Goal: Transaction & Acquisition: Purchase product/service

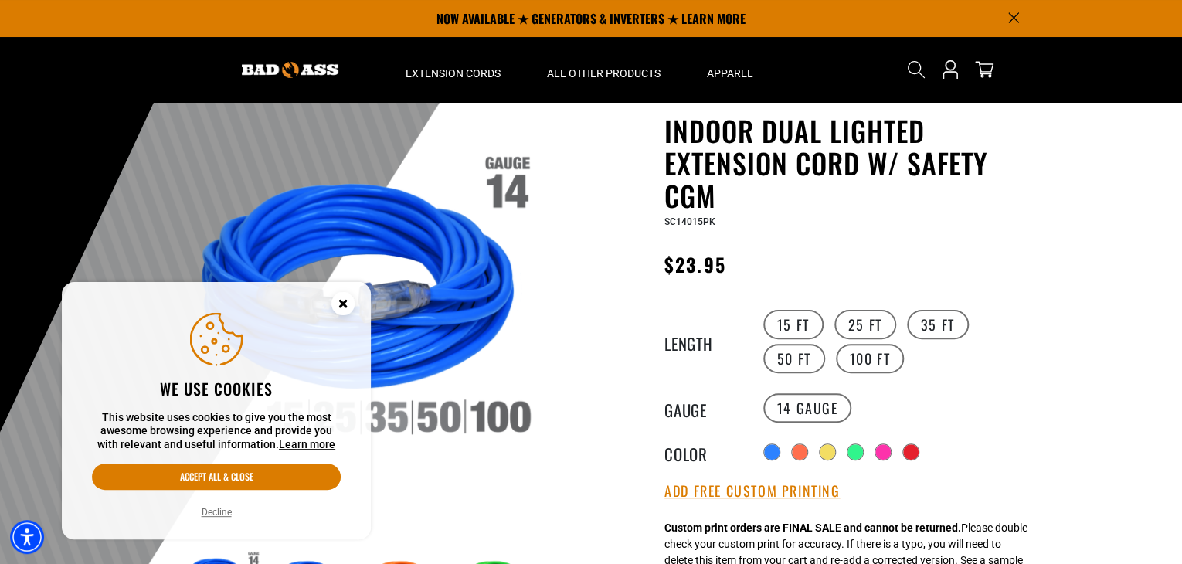
scroll to position [49, 0]
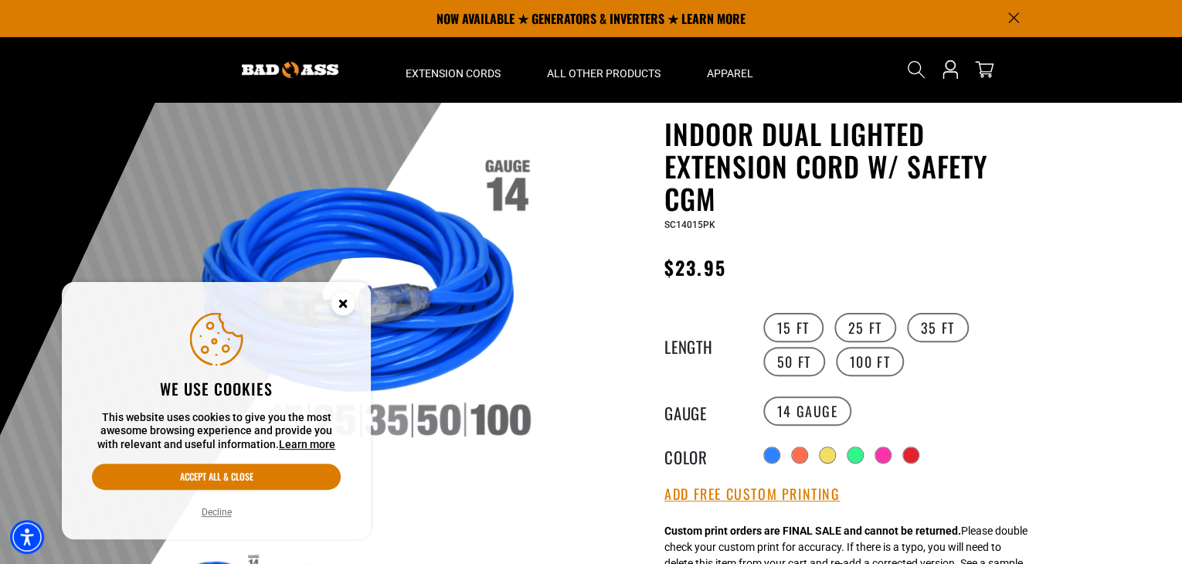
click at [343, 294] on circle "Close this option" at bounding box center [342, 303] width 23 height 23
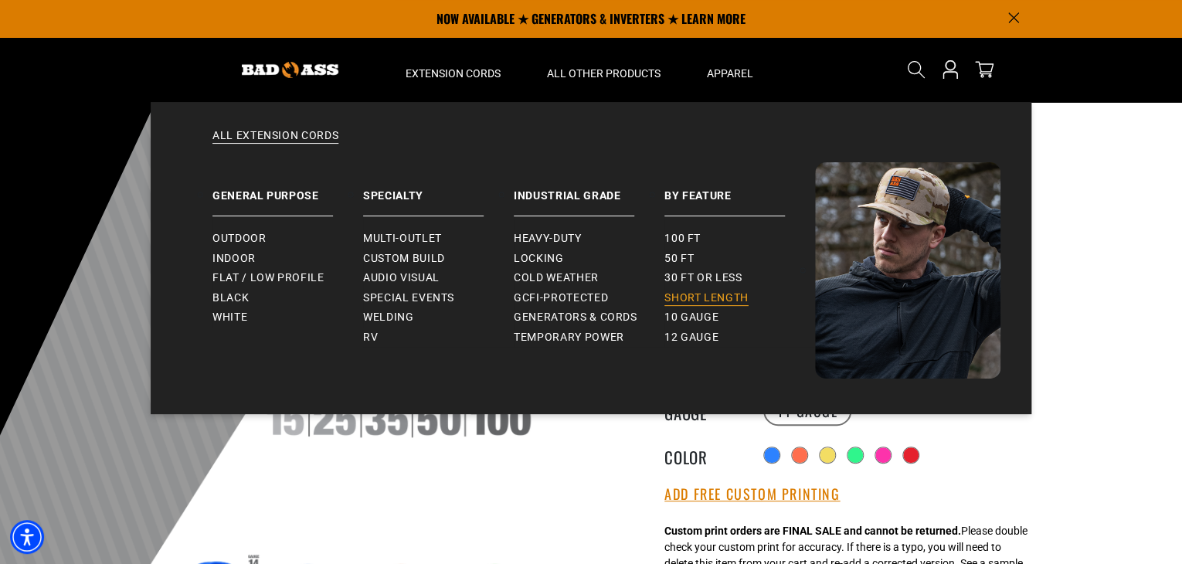
click at [694, 300] on span "Short Length" at bounding box center [706, 298] width 84 height 14
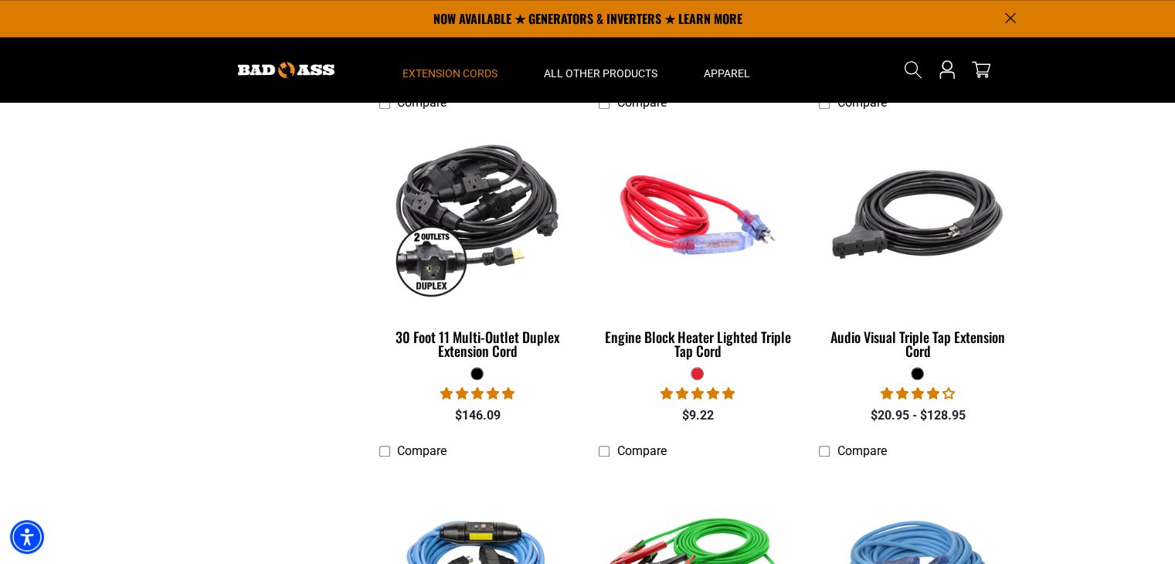
scroll to position [1705, 0]
